Goal: Transaction & Acquisition: Purchase product/service

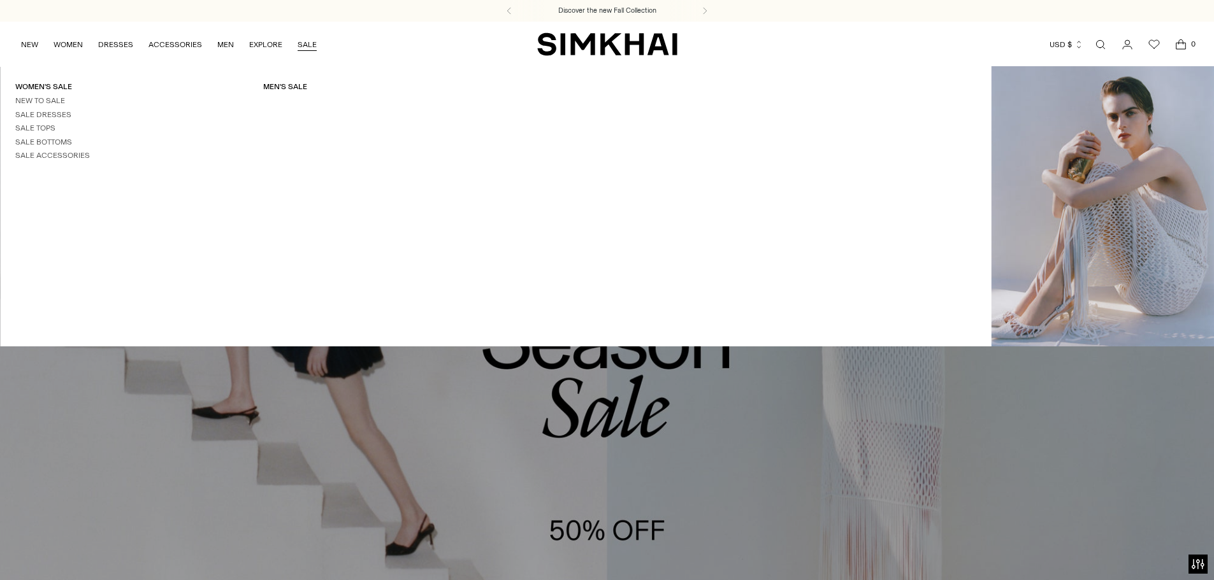
drag, startPoint x: 0, startPoint y: 0, endPoint x: 306, endPoint y: 41, distance: 309.2
click at [306, 41] on link "SALE" at bounding box center [306, 45] width 19 height 28
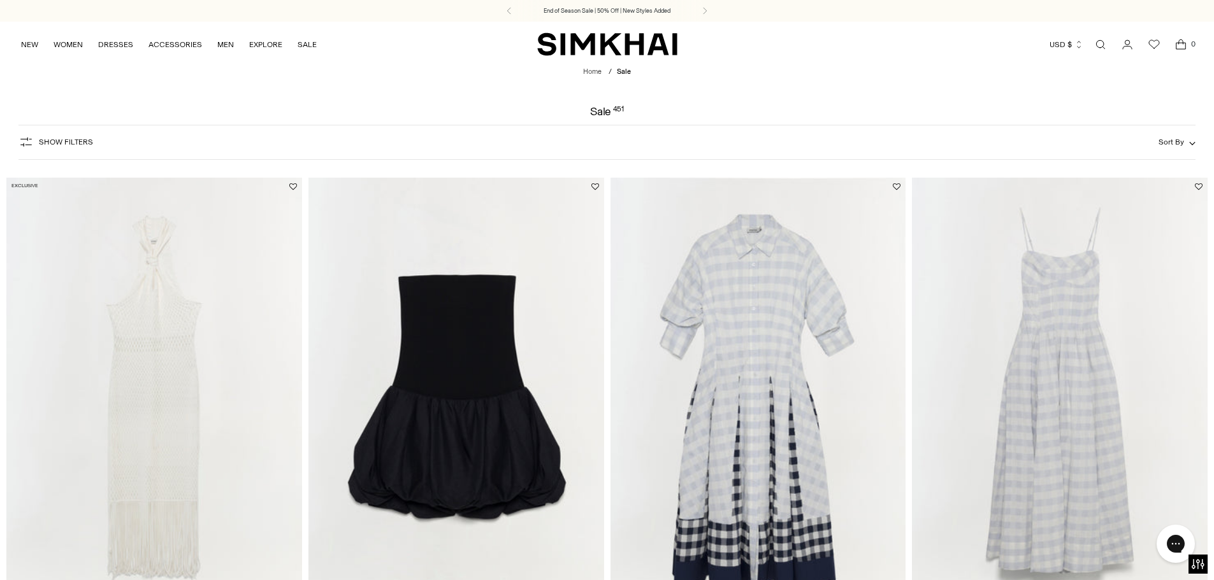
click at [1175, 140] on span "Sort By" at bounding box center [1170, 142] width 25 height 9
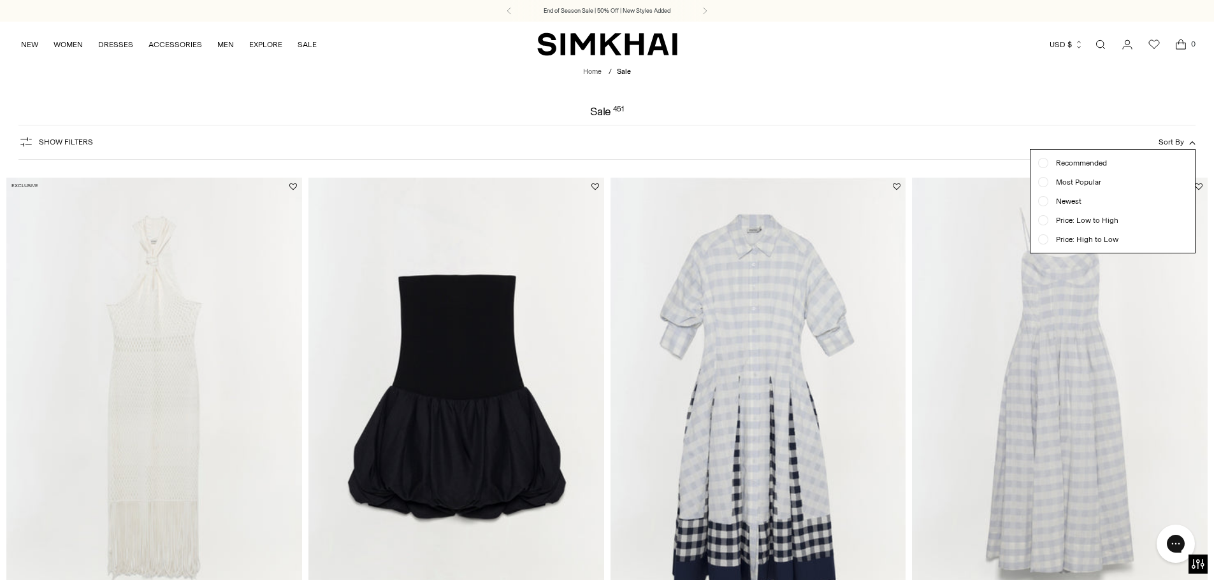
click at [1097, 226] on span "Price: Low to High" at bounding box center [1083, 220] width 70 height 11
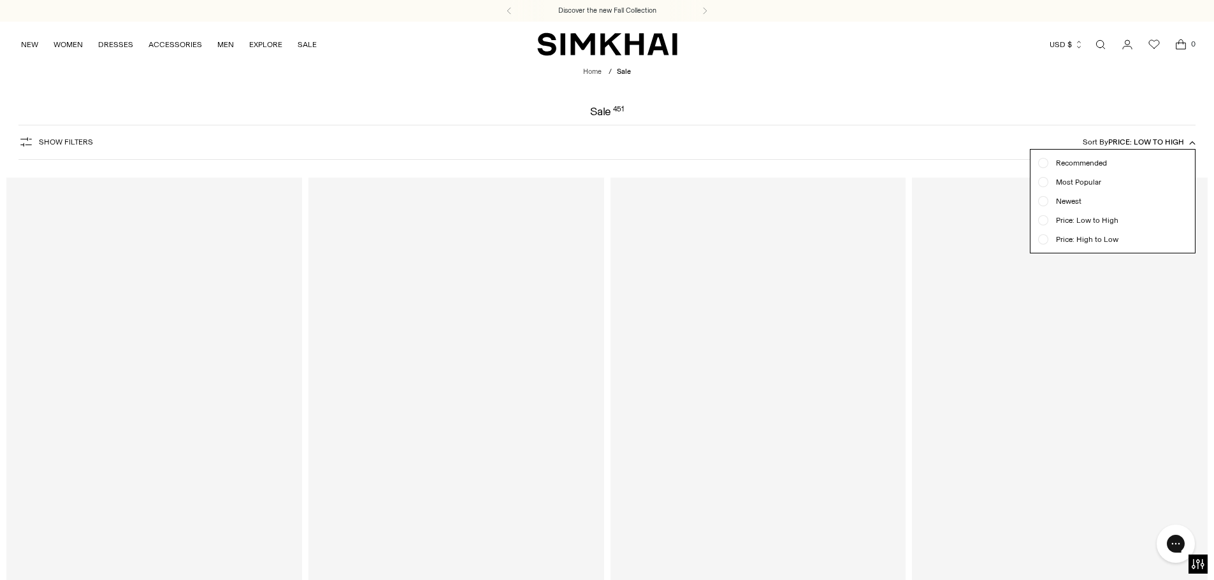
scroll to position [94, 0]
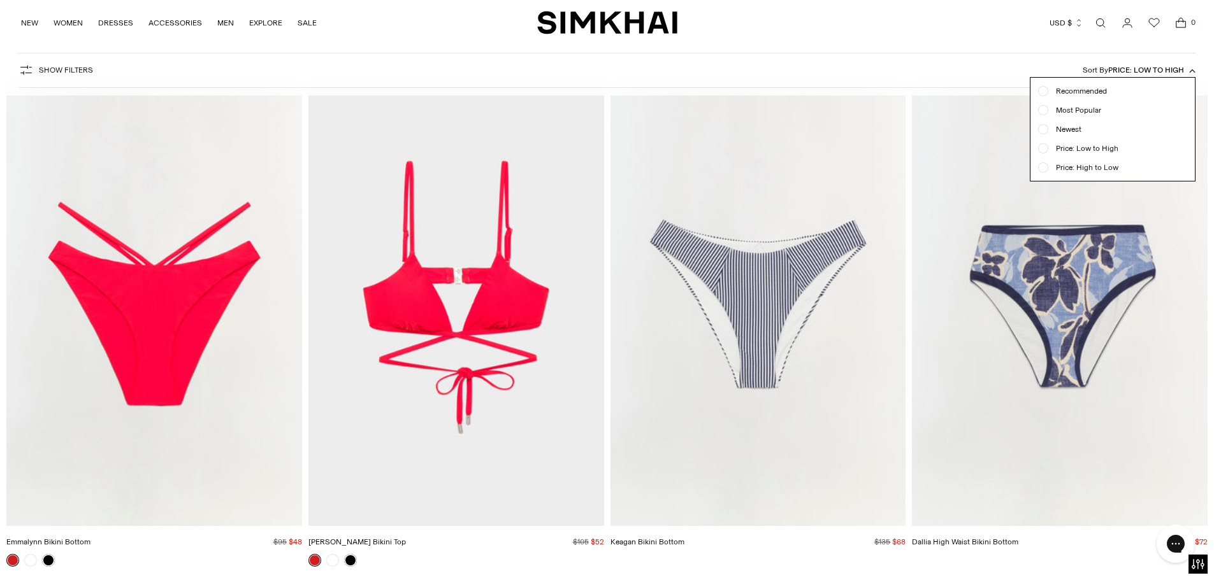
click at [859, 75] on div "Show Filters Show Filters Sort By Price: Low to High Recommended Most Popular N…" at bounding box center [606, 70] width 1177 height 35
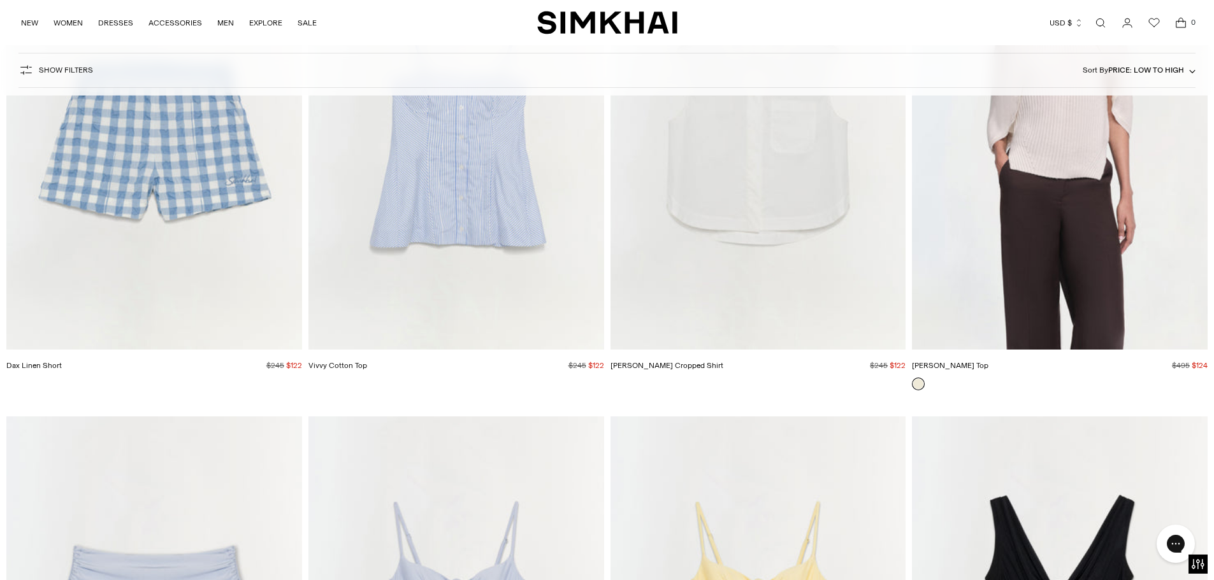
scroll to position [2260, 0]
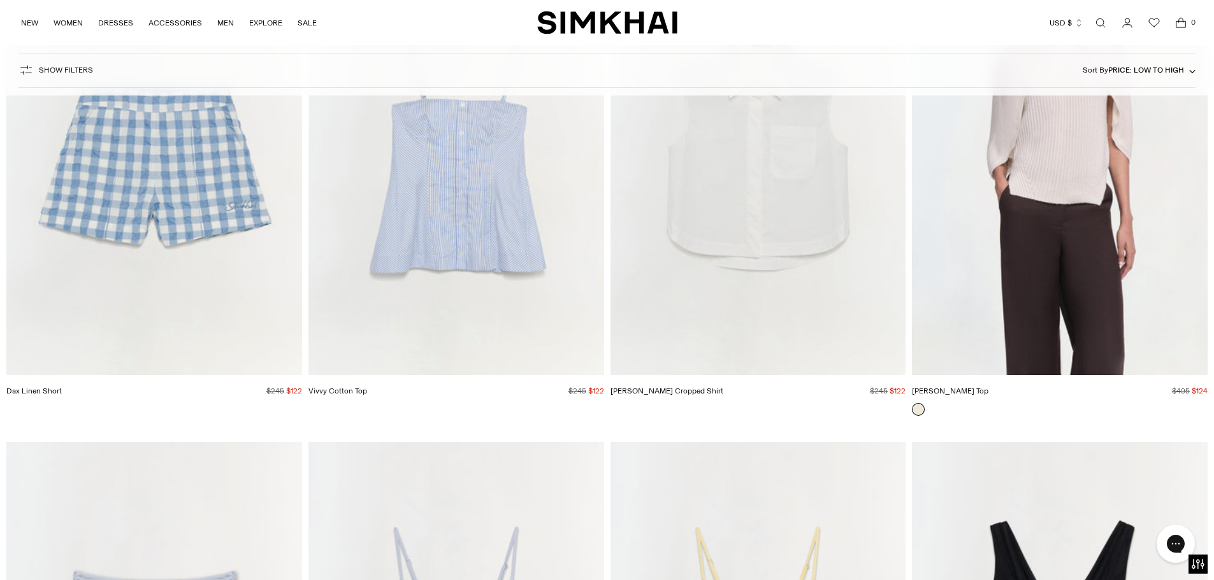
click at [0, 0] on img "Jeannie Cashmere Top" at bounding box center [0, 0] width 0 height 0
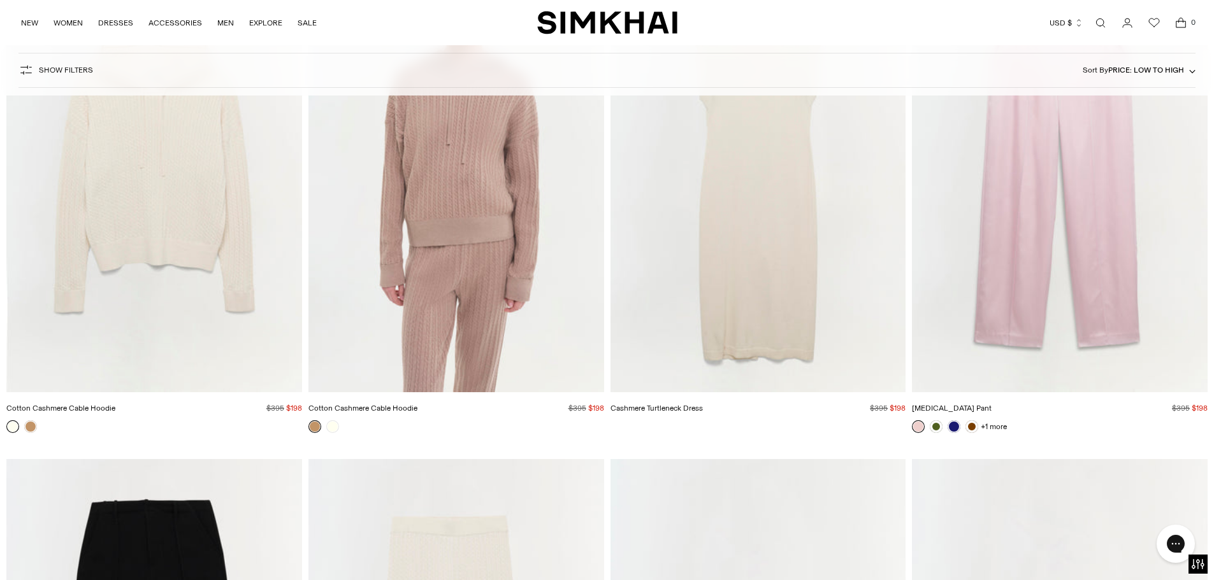
scroll to position [17404, 0]
